Goal: Task Accomplishment & Management: Manage account settings

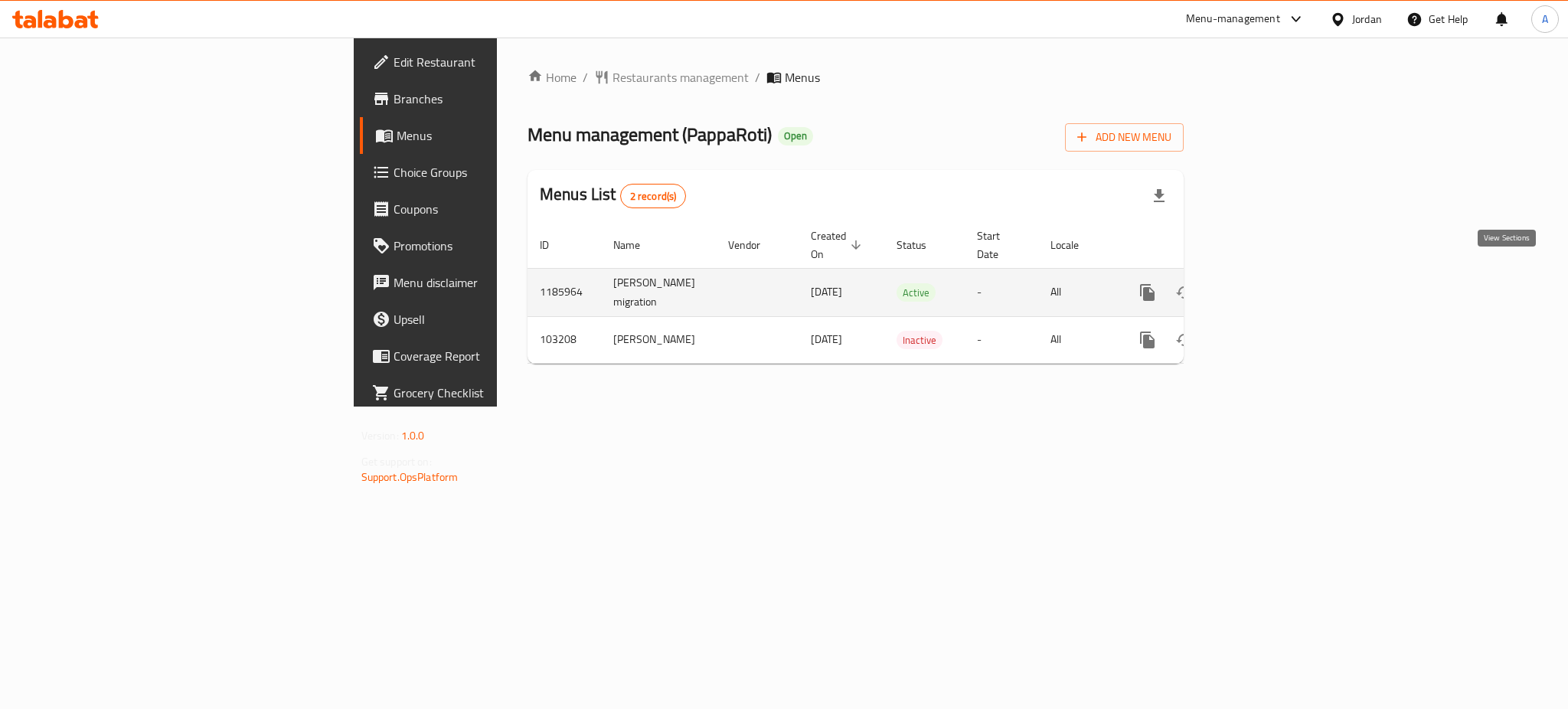
click at [1267, 283] on icon "enhanced table" at bounding box center [1257, 292] width 18 height 18
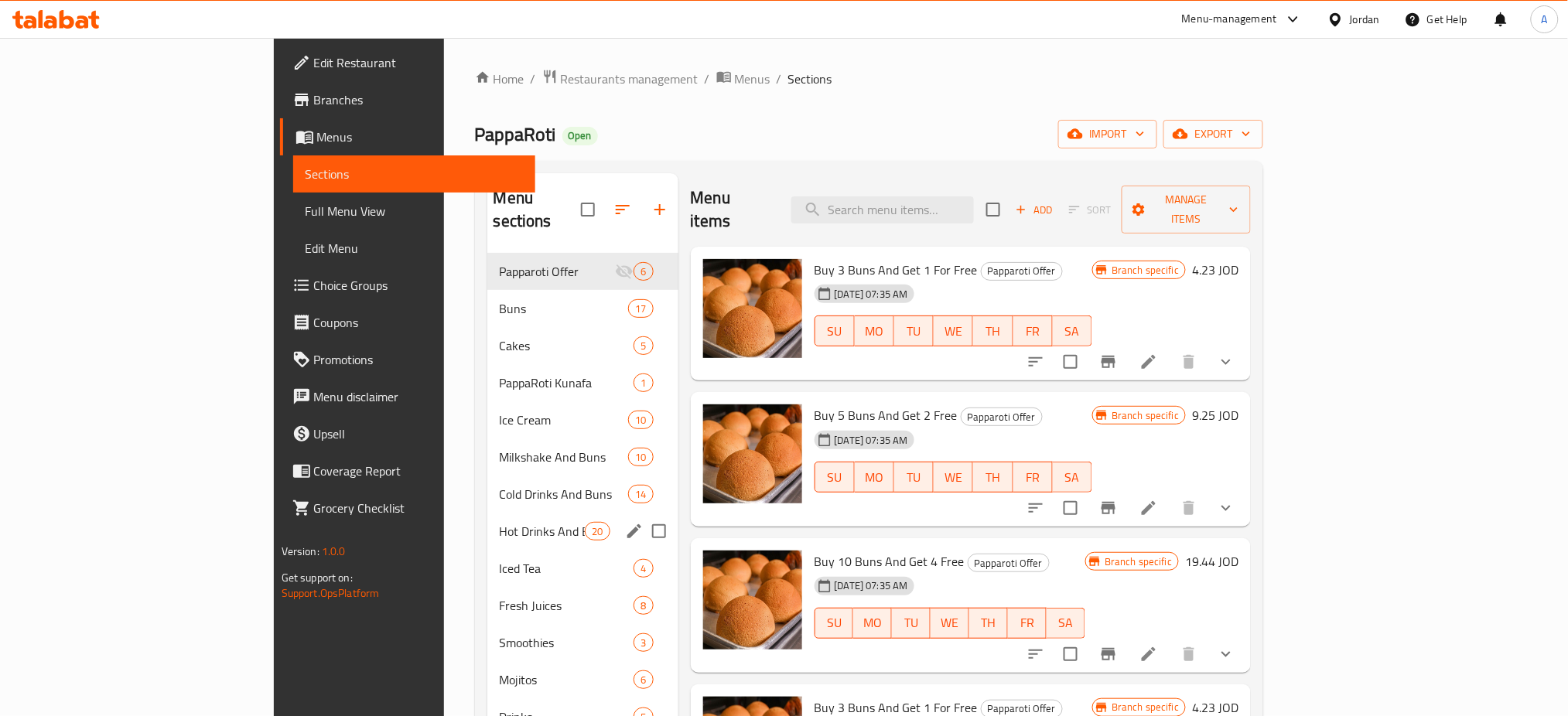
click at [488, 513] on div "Hot Drinks And Buns 20" at bounding box center [583, 532] width 191 height 37
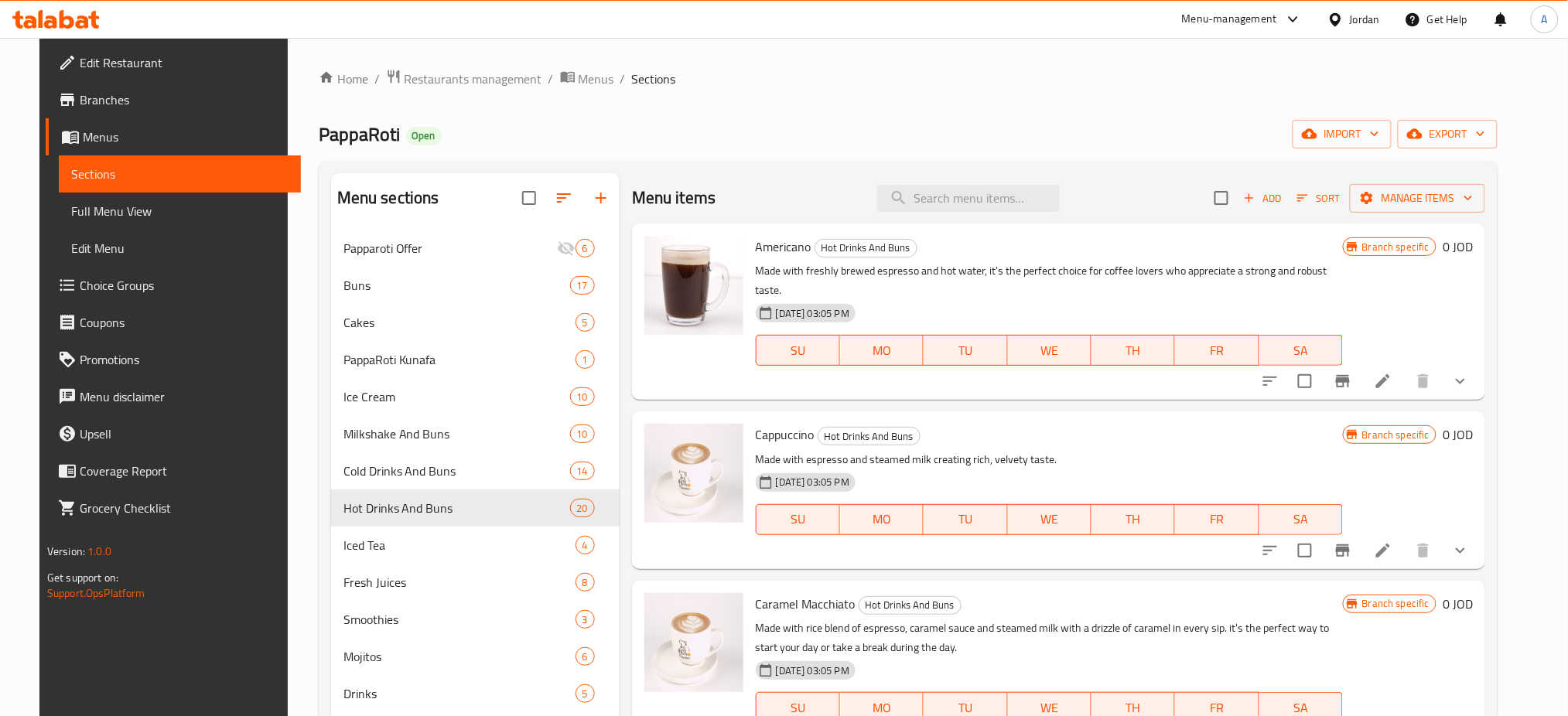
click at [1470, 372] on icon "show more" at bounding box center [1460, 381] width 19 height 19
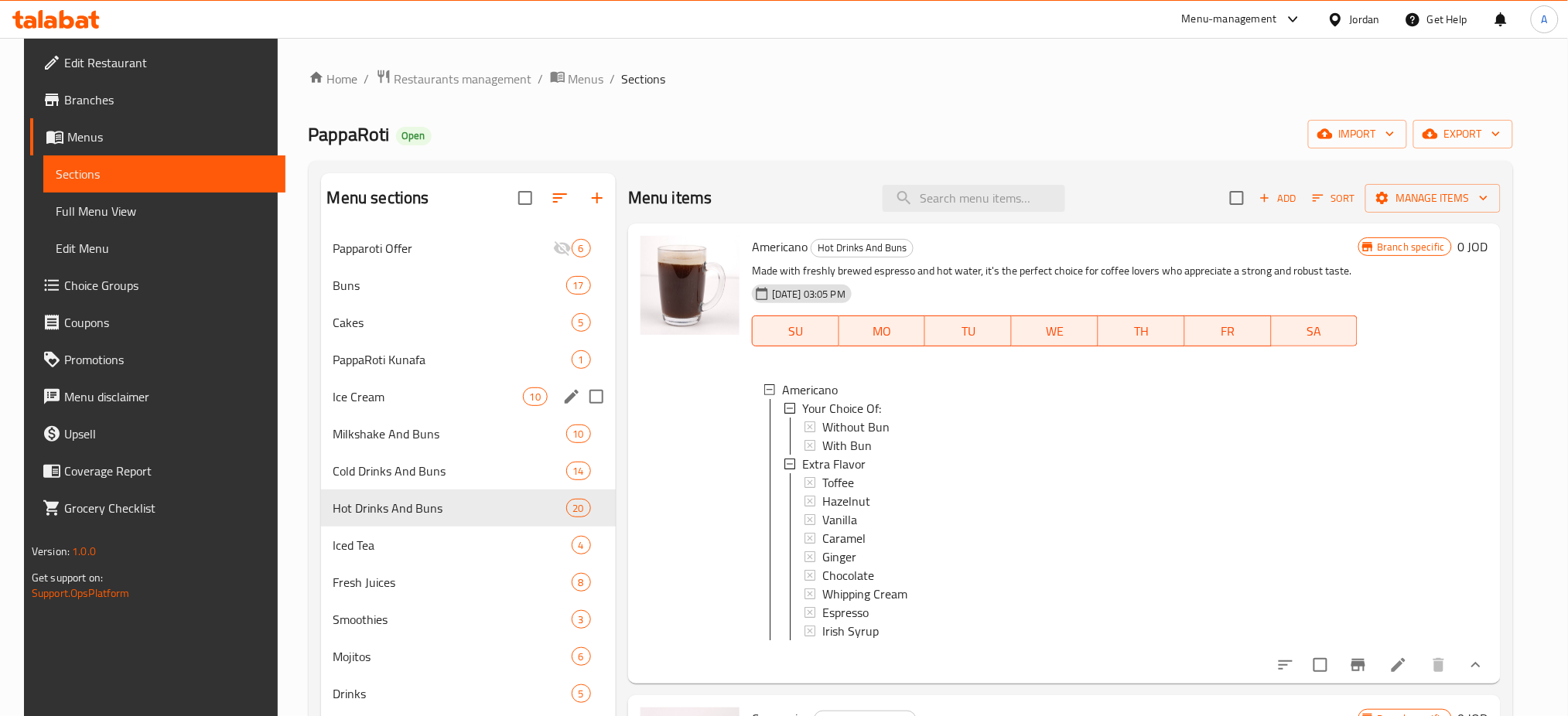
click at [441, 482] on div "Cold Drinks And Buns 14" at bounding box center [468, 471] width 294 height 37
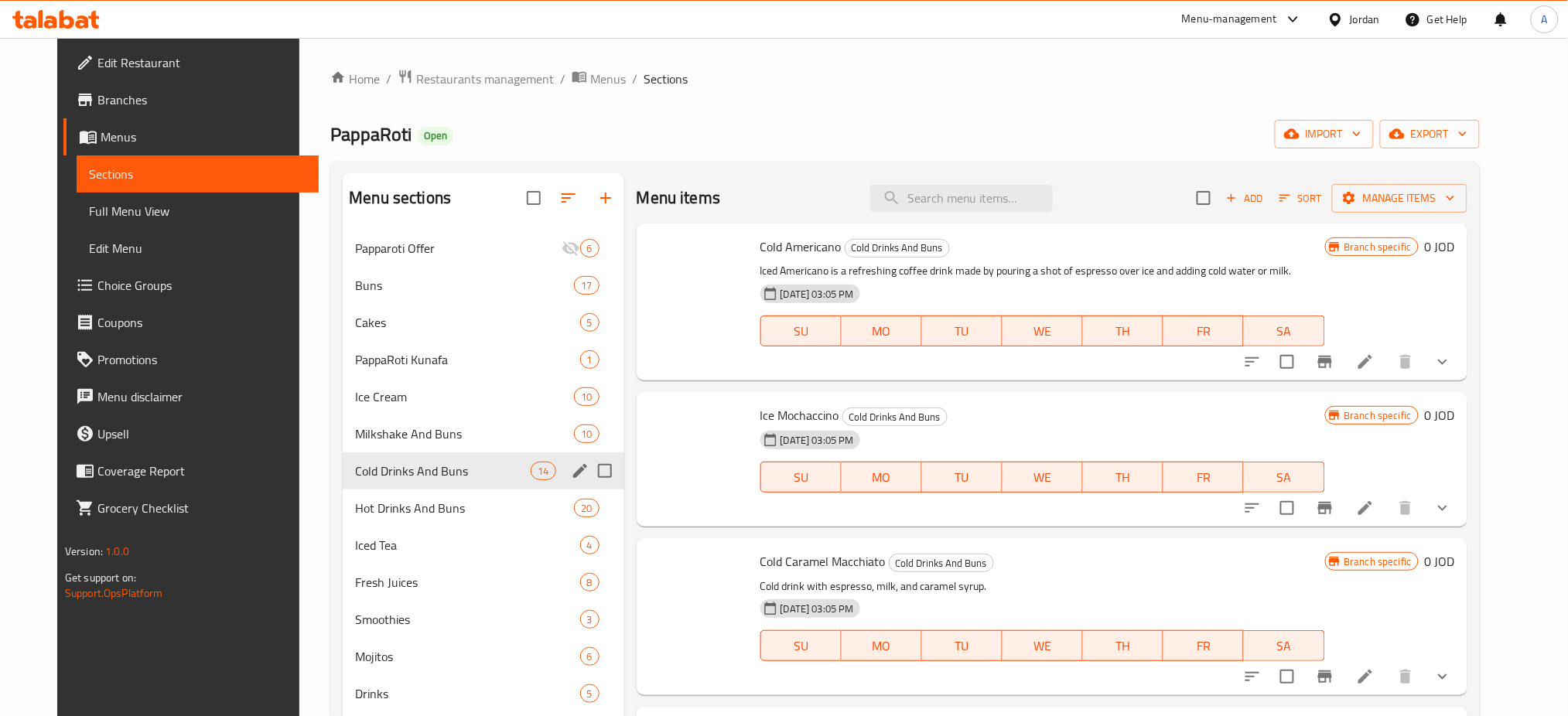
scroll to position [206, 0]
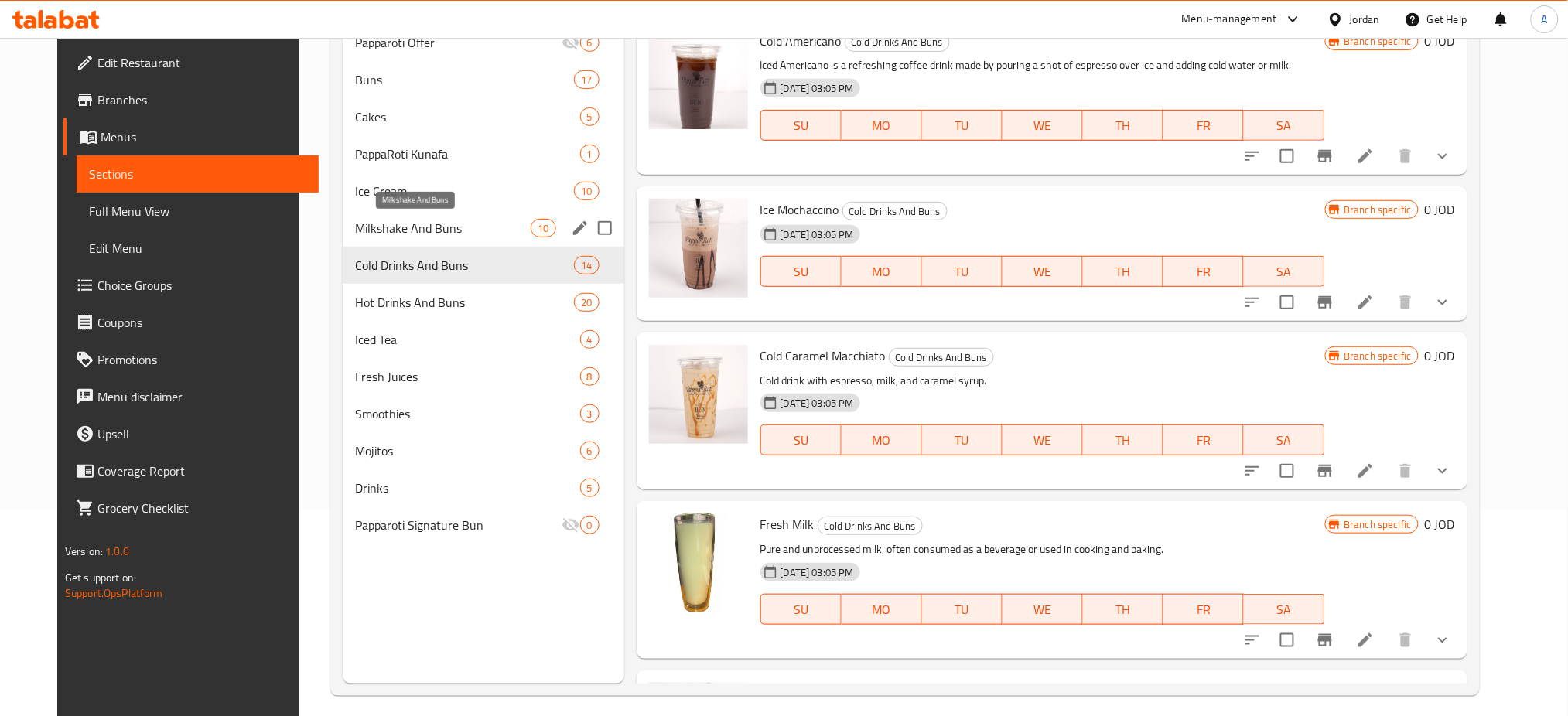
click at [447, 236] on span "Milkshake And Buns" at bounding box center [443, 228] width 176 height 19
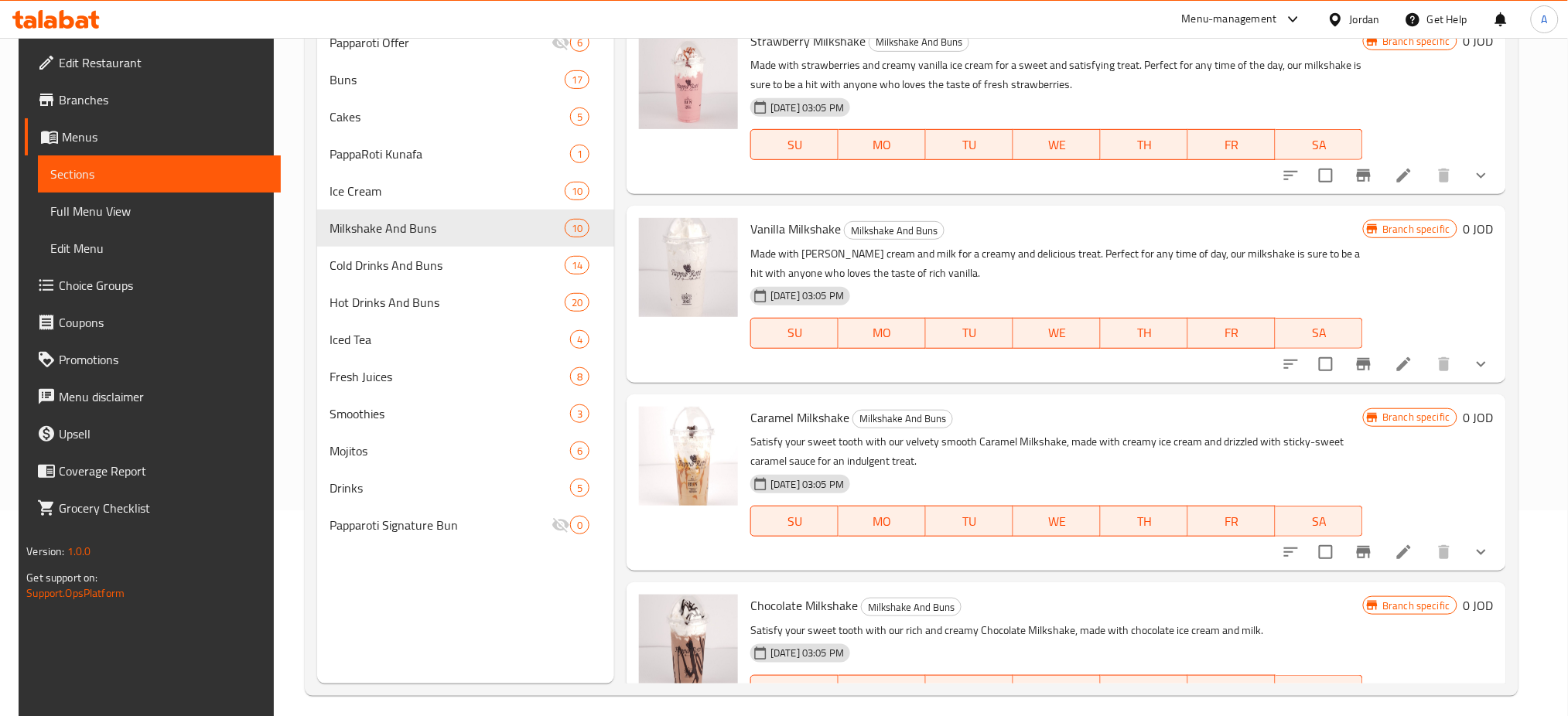
click at [1478, 370] on icon "show more" at bounding box center [1481, 364] width 19 height 19
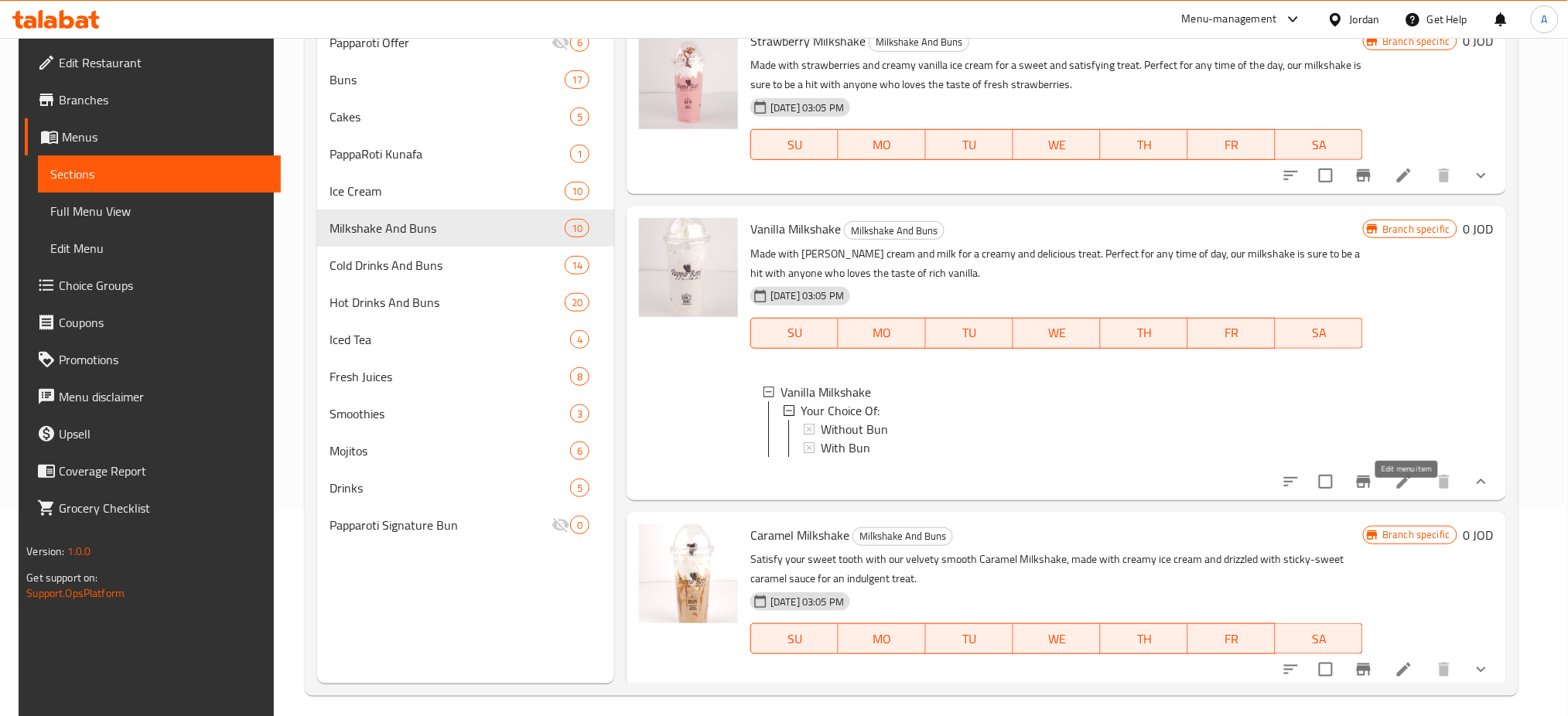
click at [1413, 491] on icon at bounding box center [1403, 481] width 19 height 19
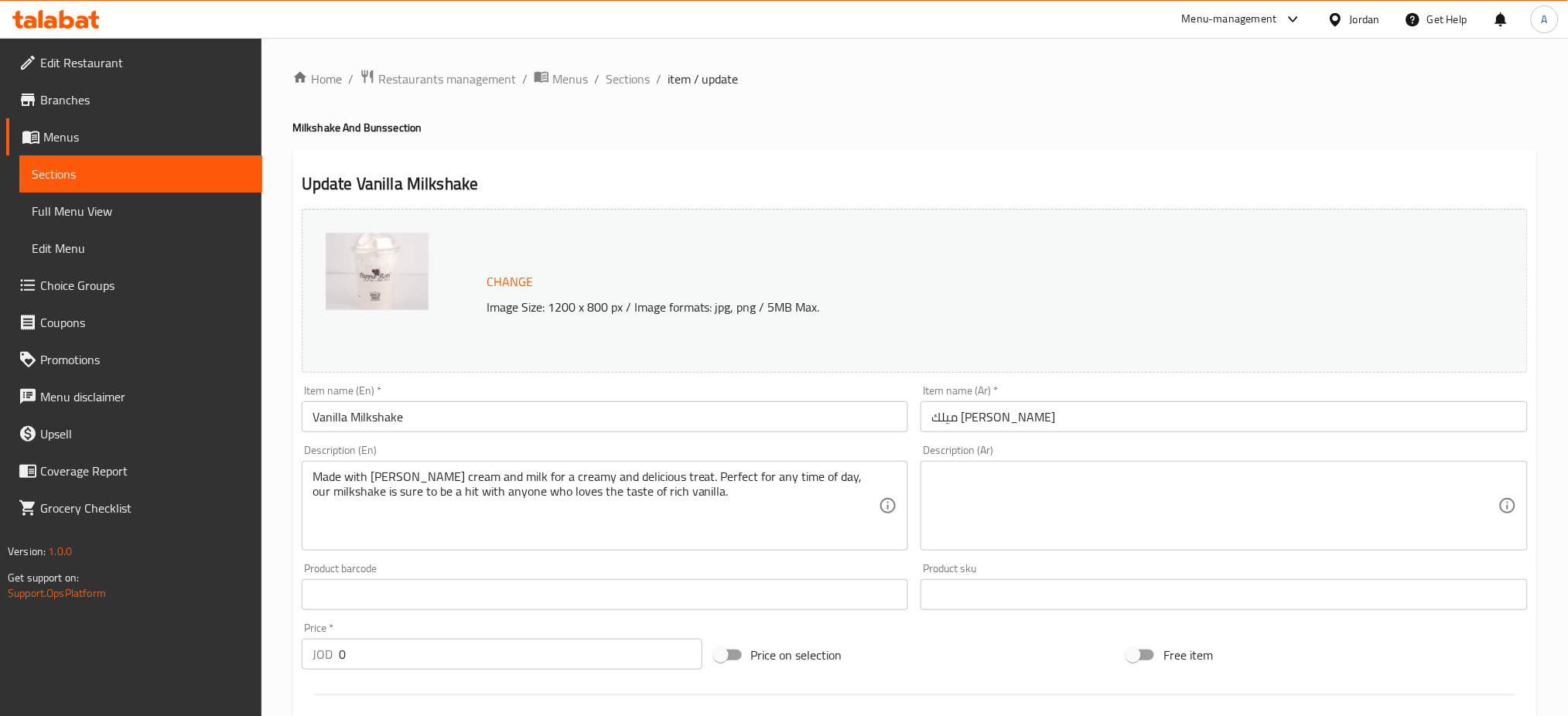
drag, startPoint x: 617, startPoint y: 82, endPoint x: 647, endPoint y: 112, distance: 42.4
click at [617, 82] on span "Sections" at bounding box center [628, 79] width 44 height 19
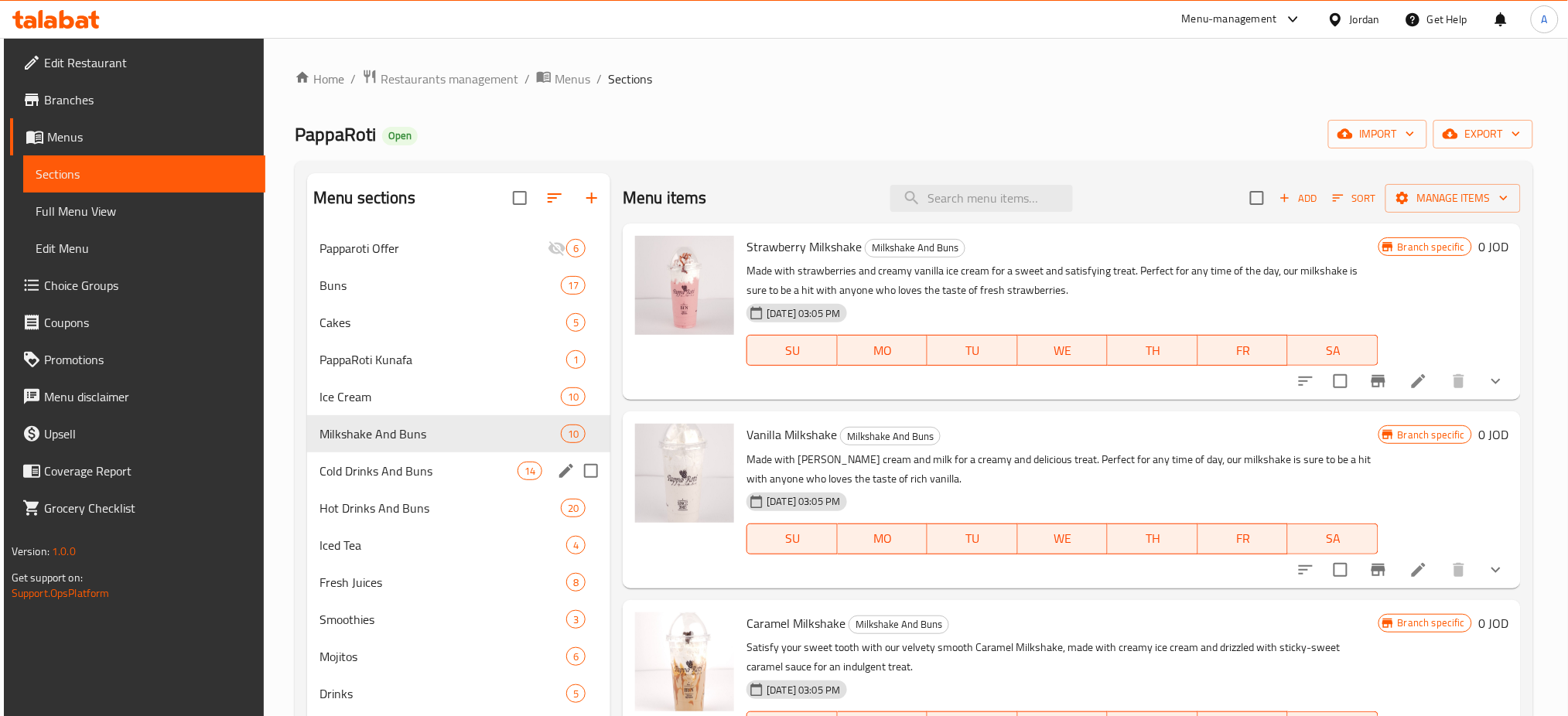
click at [406, 469] on span "Cold Drinks And Buns" at bounding box center [417, 471] width 198 height 19
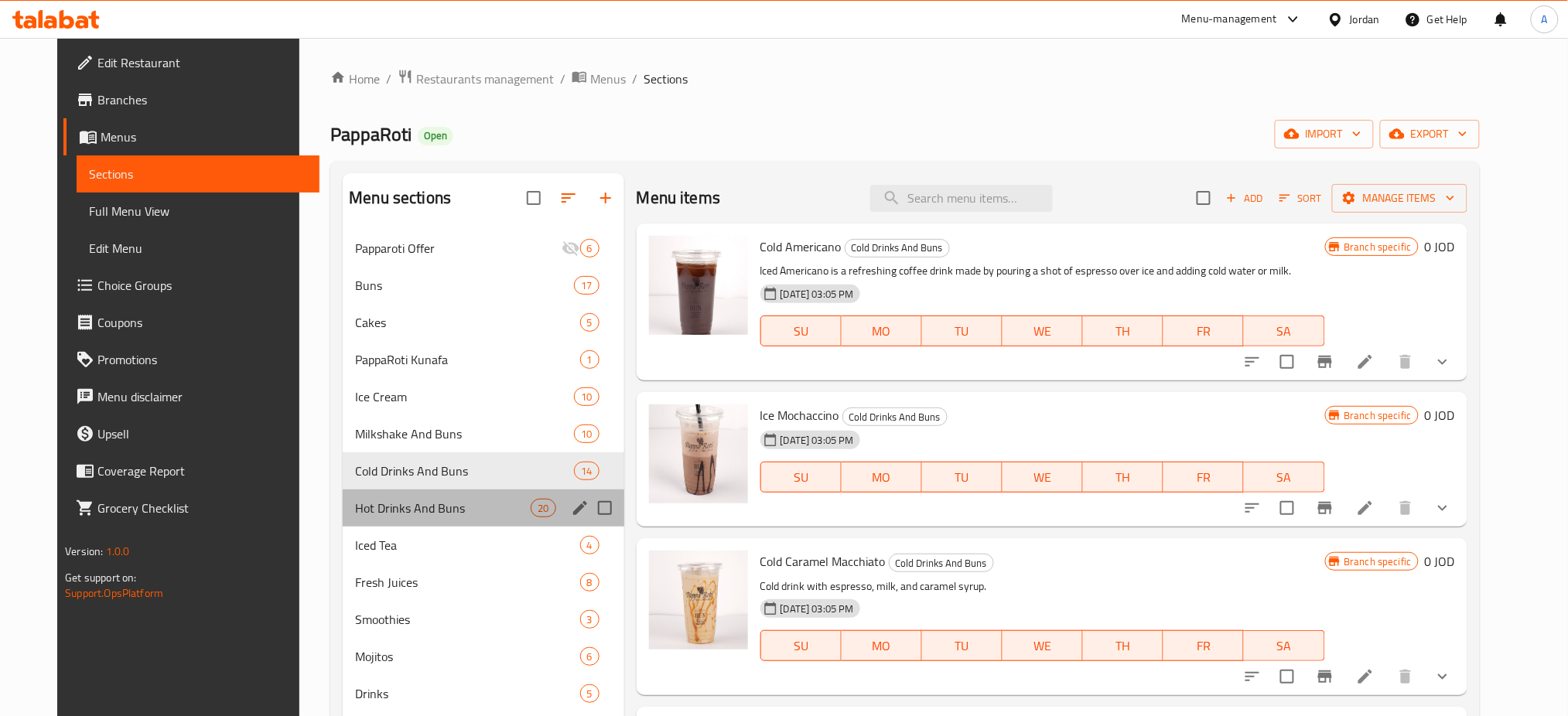
click at [479, 489] on div "Hot Drinks And Buns 20" at bounding box center [483, 508] width 281 height 37
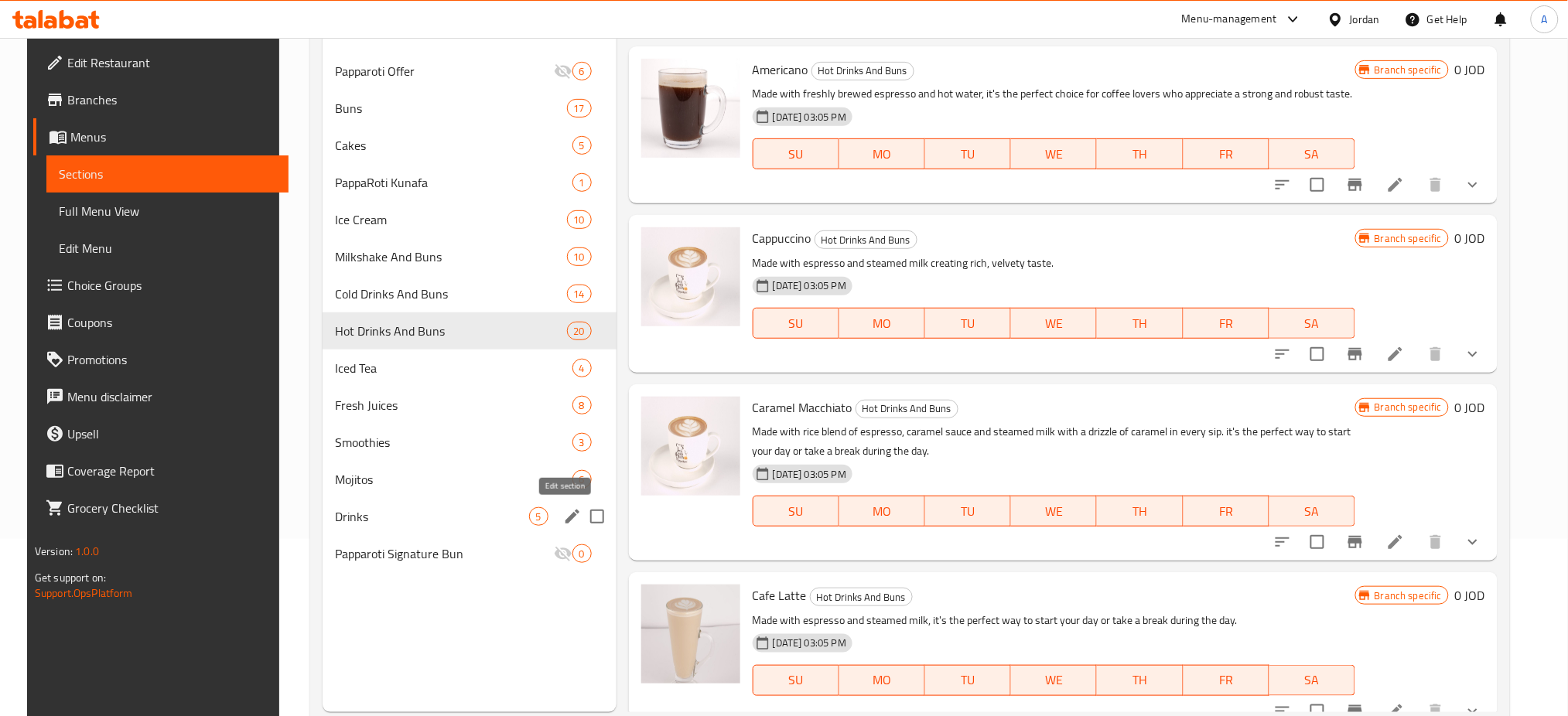
scroll to position [206, 0]
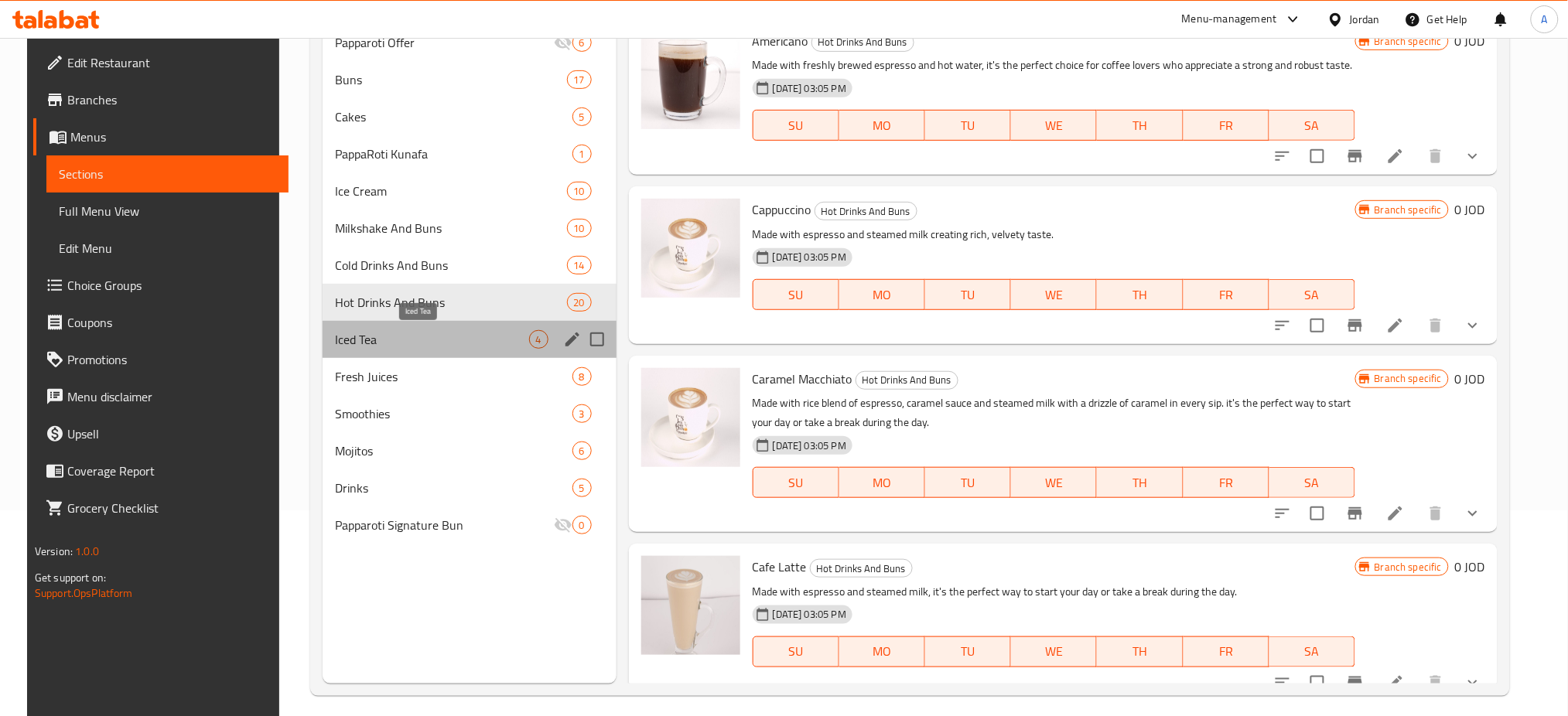
click at [458, 344] on span "Iced Tea" at bounding box center [432, 339] width 194 height 19
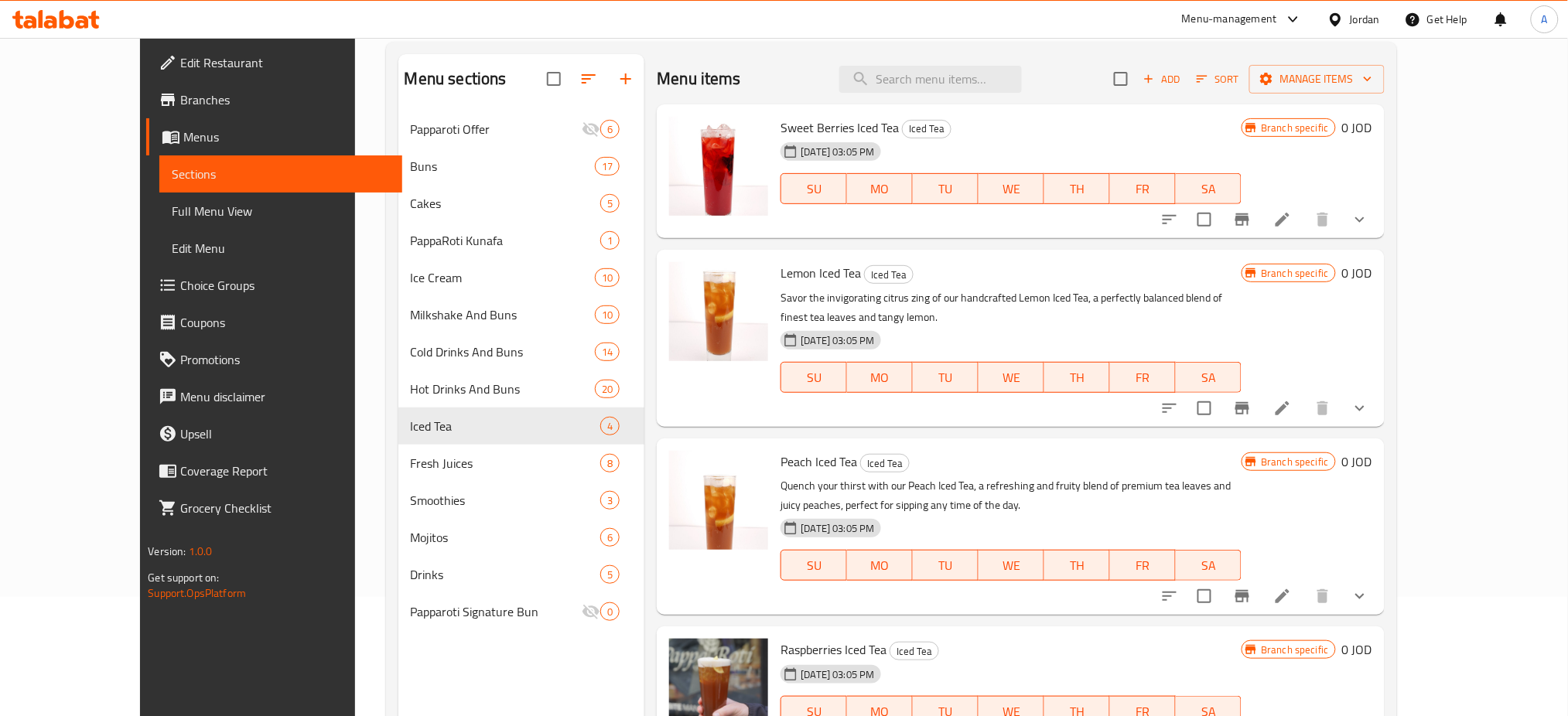
scroll to position [119, 0]
drag, startPoint x: 489, startPoint y: 642, endPoint x: 560, endPoint y: 620, distance: 74.3
click at [489, 642] on div "Menu sections Papparoti Offer 6 Buns 17 Cakes 5 PappaRoti Kunafa 1 Ice Cream 10…" at bounding box center [521, 413] width 246 height 716
click at [1369, 400] on icon "show more" at bounding box center [1360, 409] width 19 height 19
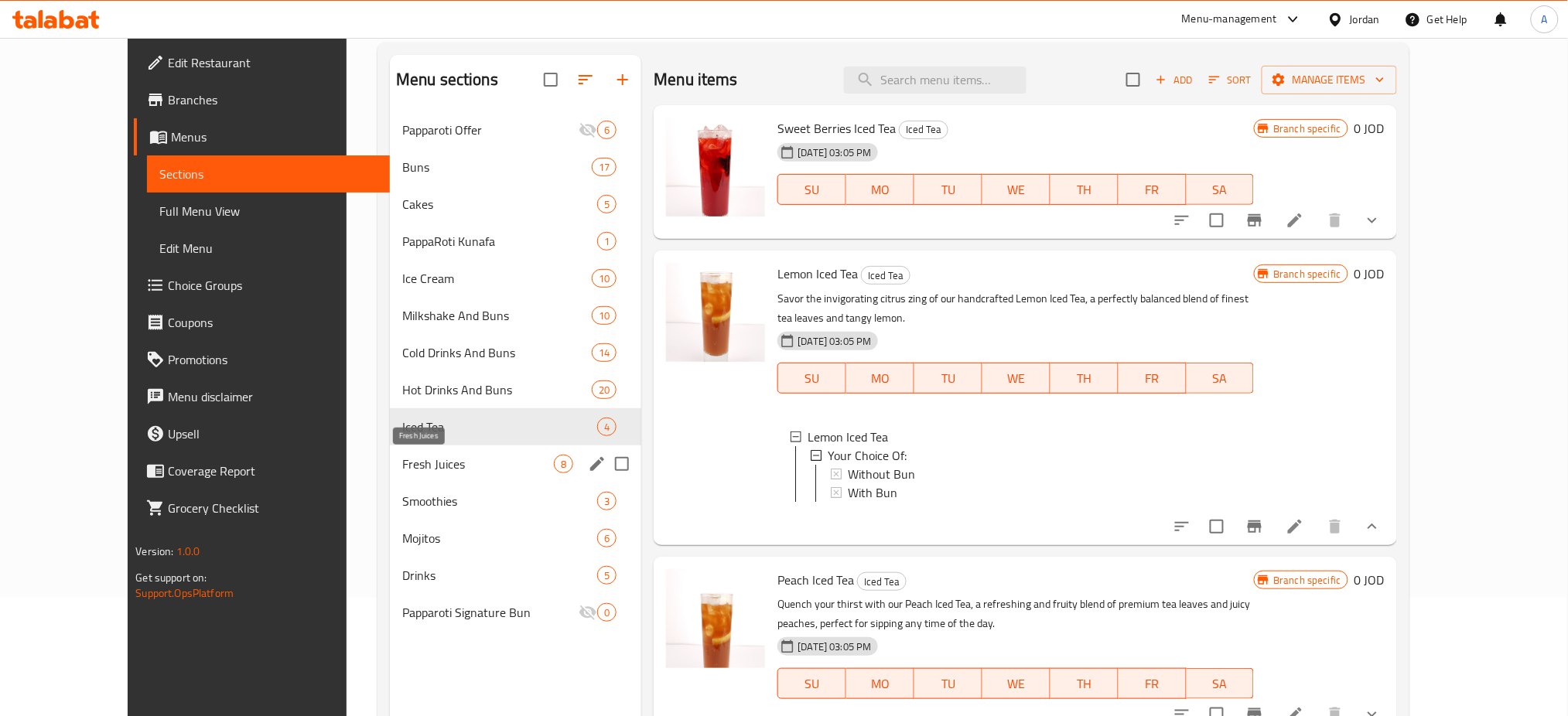
click at [402, 455] on span "Fresh Juices" at bounding box center [478, 463] width 152 height 19
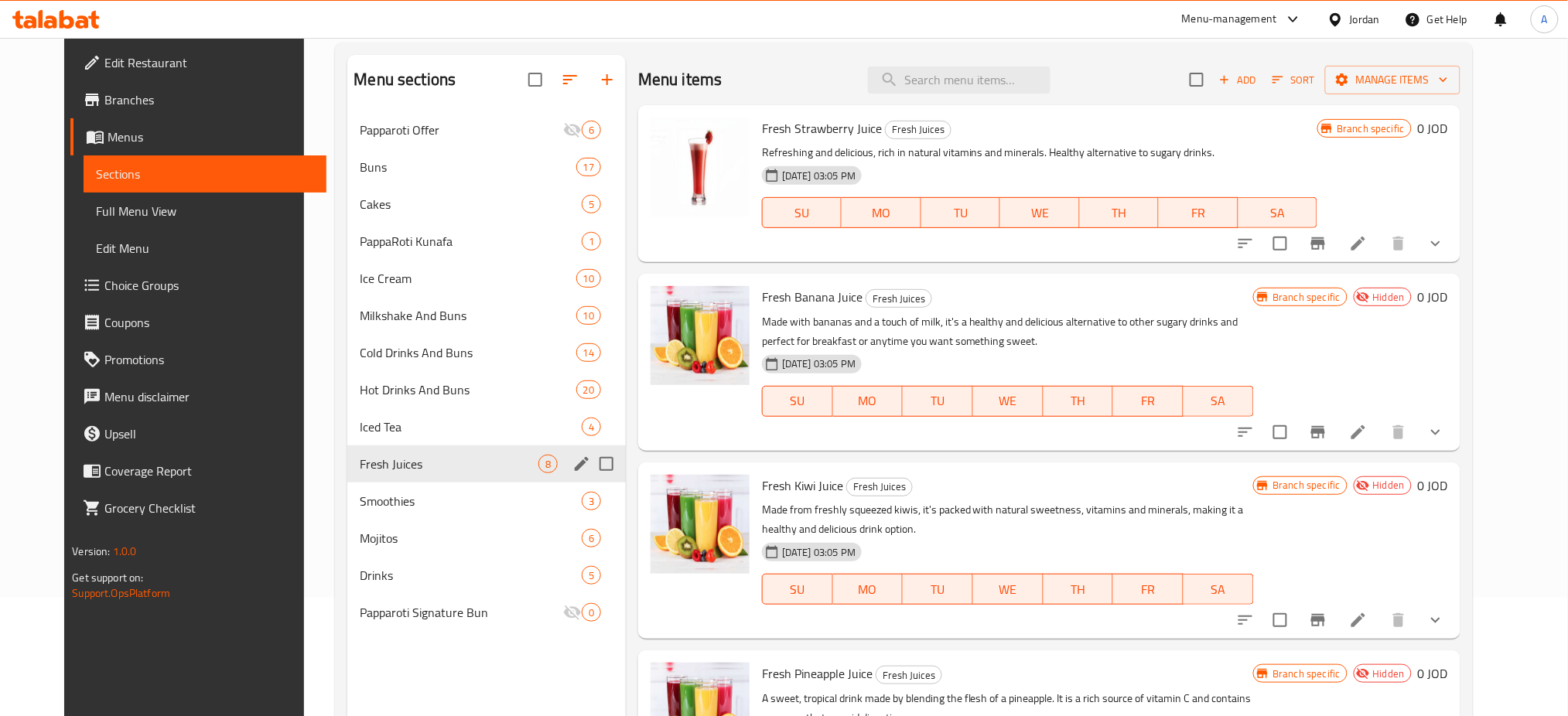
click at [441, 428] on span "Iced Tea" at bounding box center [471, 426] width 222 height 19
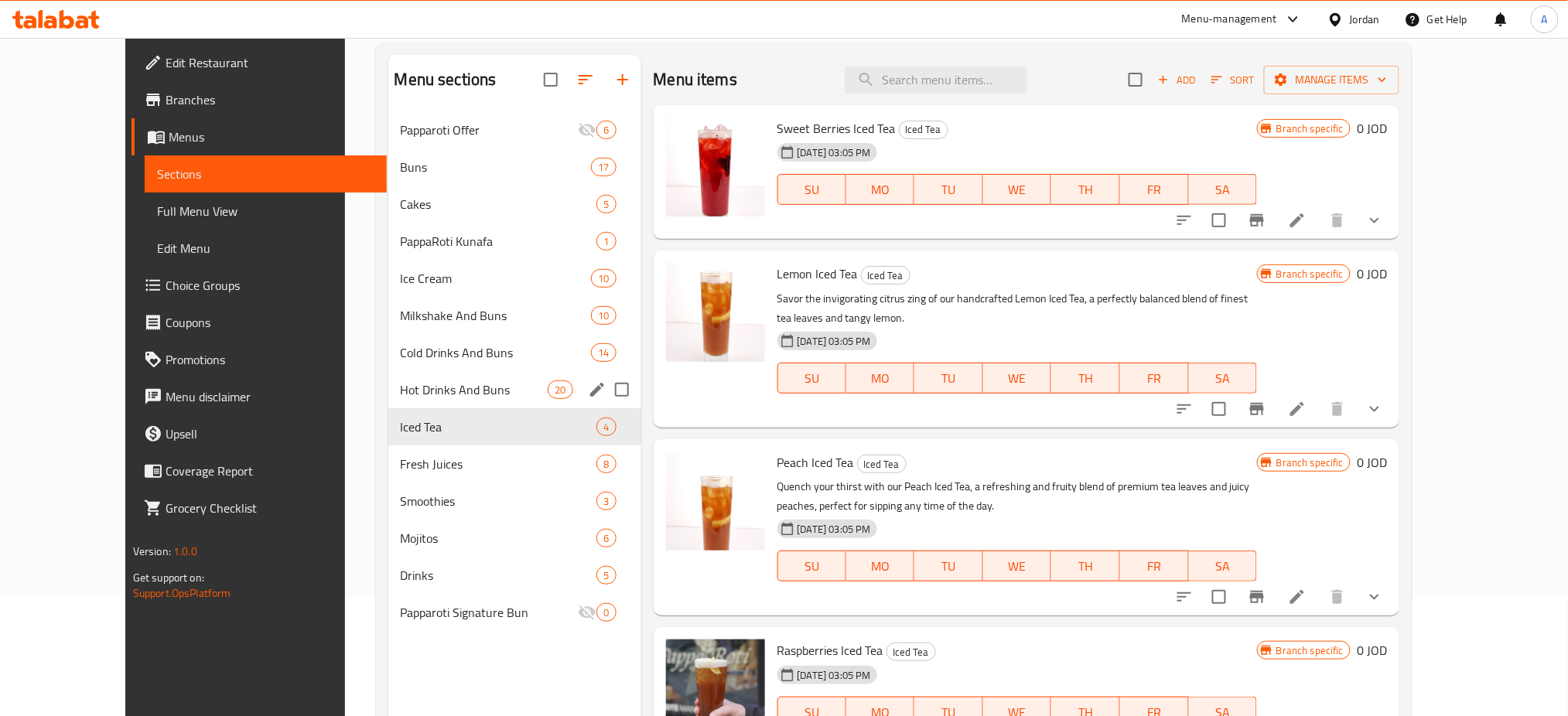
drag, startPoint x: 343, startPoint y: 426, endPoint x: 392, endPoint y: 401, distance: 55.0
click at [401, 426] on span "Iced Tea" at bounding box center [499, 426] width 197 height 19
